Goal: Task Accomplishment & Management: Complete application form

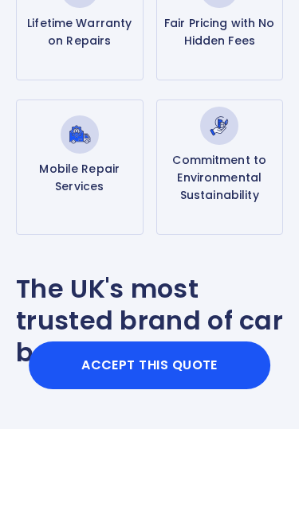
scroll to position [576, 0]
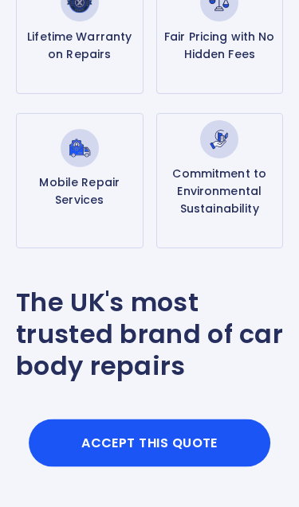
click at [145, 438] on button "Accept this Quote" at bounding box center [150, 444] width 242 height 48
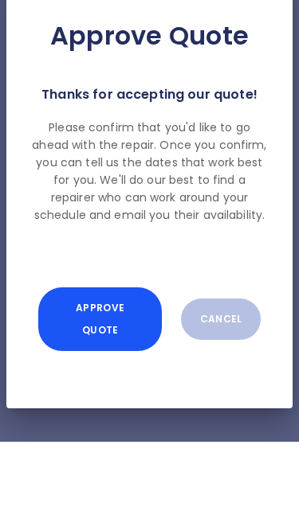
scroll to position [665, 0]
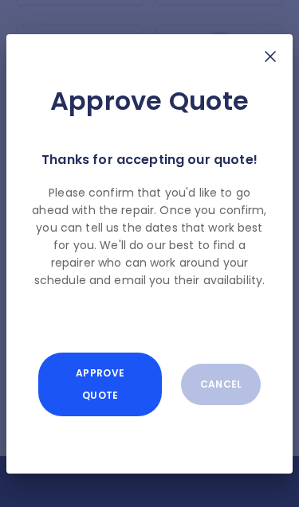
click at [112, 414] on button "Approve Quote" at bounding box center [99, 385] width 123 height 64
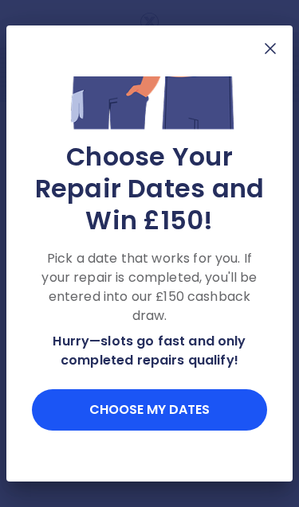
click at [271, 49] on img at bounding box center [269, 48] width 19 height 19
click at [270, 49] on img at bounding box center [269, 48] width 19 height 19
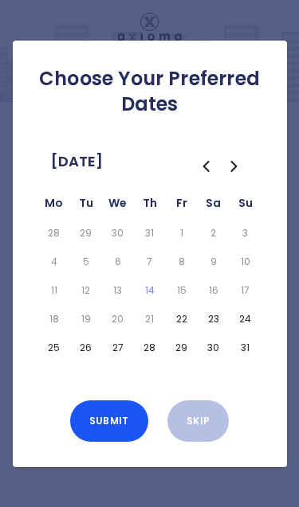
click at [186, 330] on button "22" at bounding box center [181, 319] width 25 height 22
click at [110, 442] on button "Submit" at bounding box center [109, 420] width 78 height 41
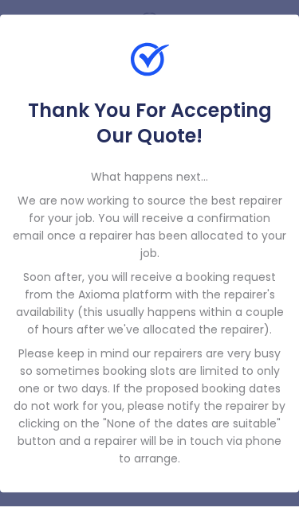
scroll to position [65, 0]
